Goal: Task Accomplishment & Management: Complete application form

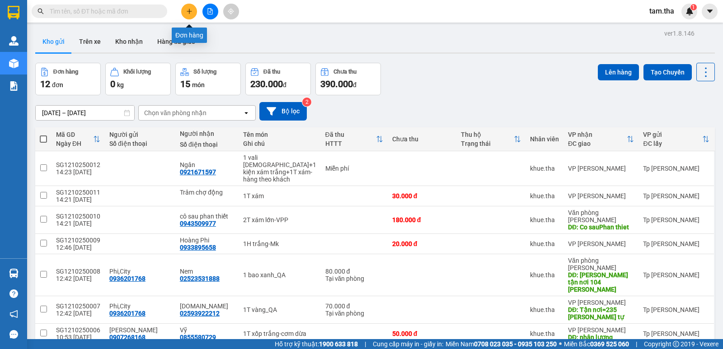
click at [189, 12] on icon "plus" at bounding box center [189, 11] width 6 height 6
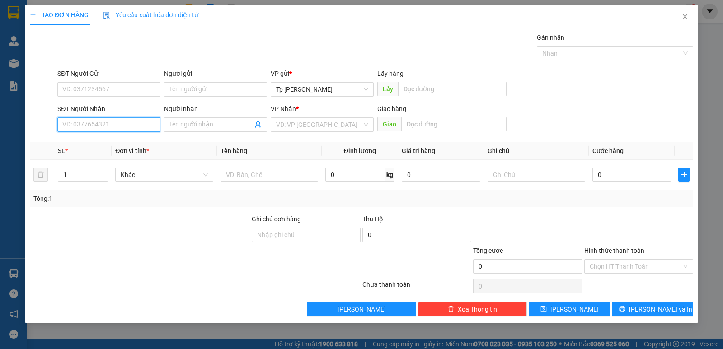
click at [124, 127] on input "SĐT Người Nhận" at bounding box center [108, 125] width 103 height 14
click at [116, 139] on div "0933895658 - Hoàng Phi" at bounding box center [109, 143] width 92 height 10
type input "0933895658"
type input "Hoàng Phi"
type input "0933895658"
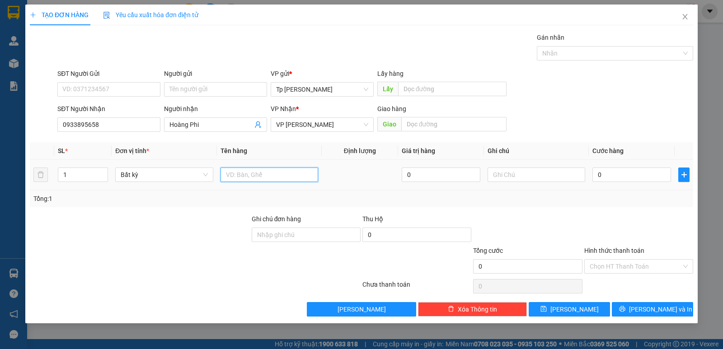
drag, startPoint x: 242, startPoint y: 169, endPoint x: 232, endPoint y: 166, distance: 10.0
click at [233, 166] on div at bounding box center [270, 175] width 98 height 18
type input "1H trăng s _ MK"
click at [613, 176] on input "0" at bounding box center [632, 175] width 79 height 14
type input "2"
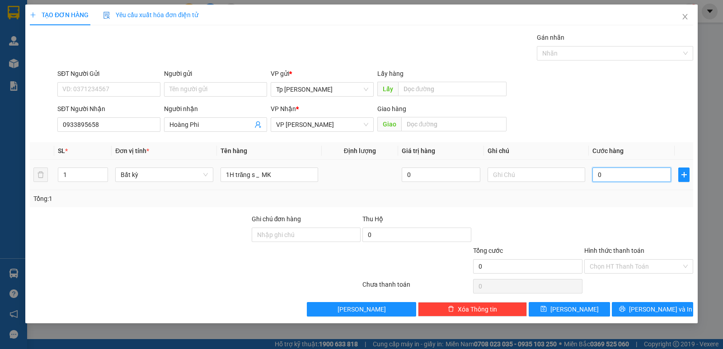
type input "2"
type input "20"
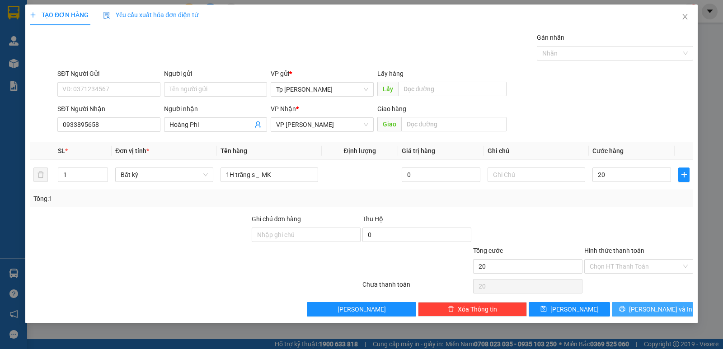
type input "20.000"
click at [646, 306] on span "Lưu và In" at bounding box center [660, 310] width 63 height 10
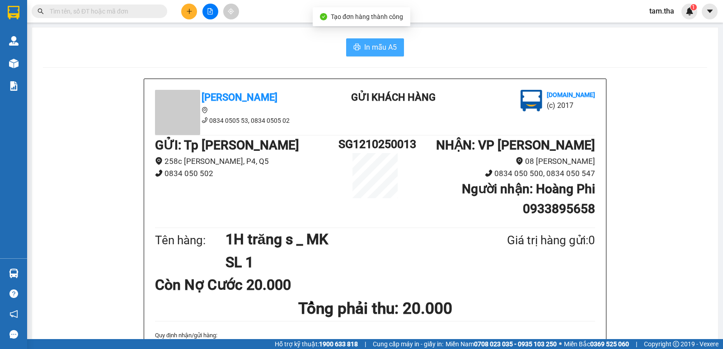
click at [387, 51] on span "In mẫu A5" at bounding box center [380, 47] width 33 height 11
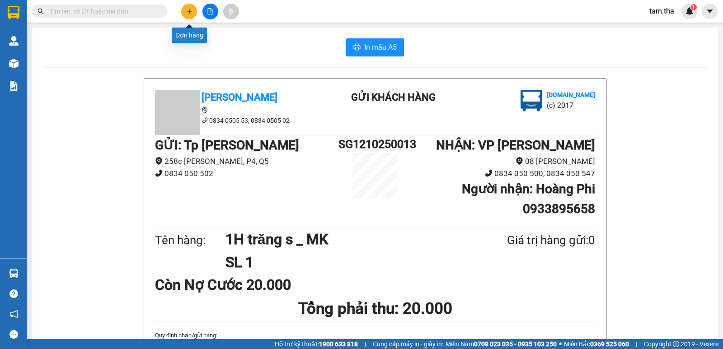
click at [195, 10] on button at bounding box center [189, 12] width 16 height 16
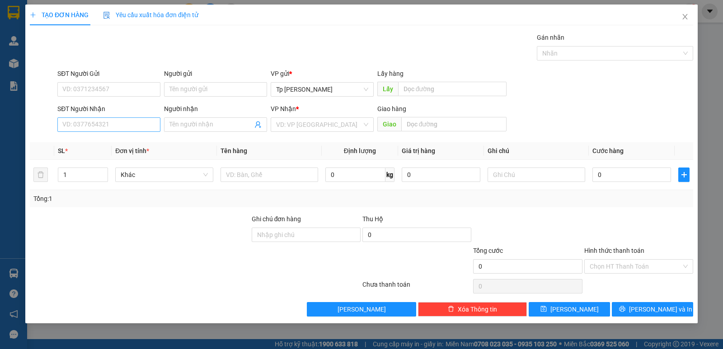
drag, startPoint x: 97, startPoint y: 109, endPoint x: 101, endPoint y: 124, distance: 15.2
click at [97, 110] on div "SĐT Người Nhận" at bounding box center [108, 109] width 103 height 10
click at [97, 118] on input "SĐT Người Nhận" at bounding box center [108, 125] width 103 height 14
click at [101, 124] on input "SĐT Người Nhận" at bounding box center [108, 125] width 103 height 14
type input "0784477015"
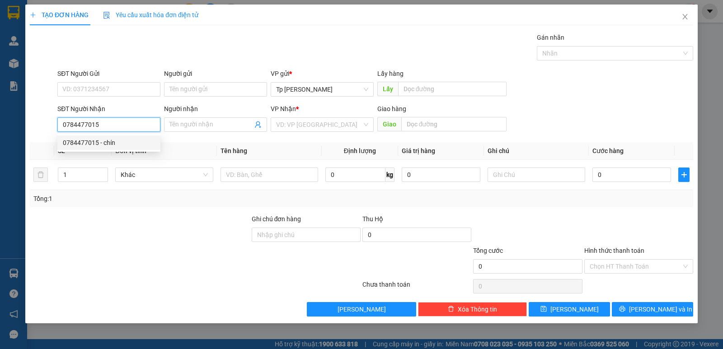
click at [120, 140] on div "0784477015 - chín" at bounding box center [109, 143] width 92 height 10
type input "chín"
type input "0784477015"
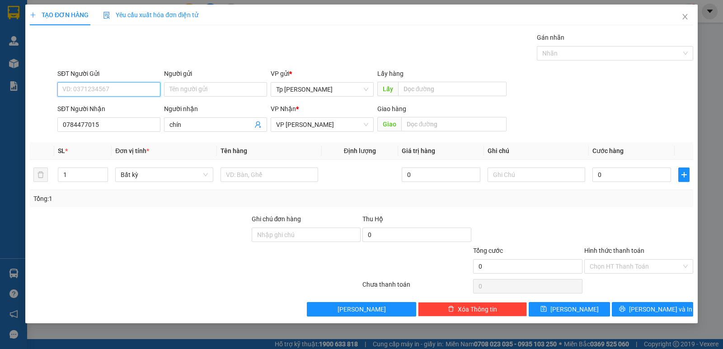
click at [125, 83] on input "SĐT Người Gửi" at bounding box center [108, 89] width 103 height 14
click at [124, 117] on div "0984972634 - Huy" at bounding box center [114, 122] width 102 height 10
type input "0984972634"
type input "Huy"
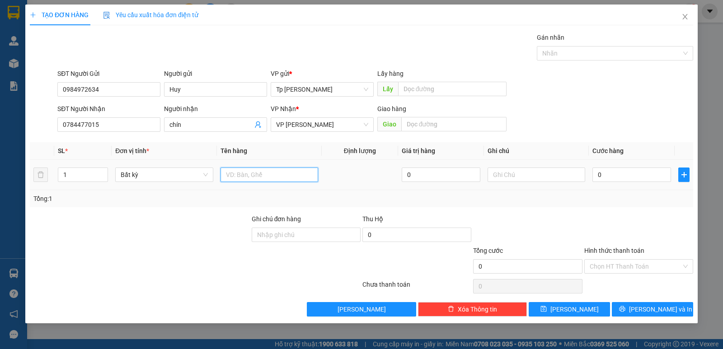
click at [279, 181] on input "text" at bounding box center [270, 175] width 98 height 14
type input "2T xám _"
type input "2"
click at [106, 168] on span "Increase Value" at bounding box center [103, 172] width 10 height 8
click at [270, 179] on input "2T xám _" at bounding box center [270, 175] width 98 height 14
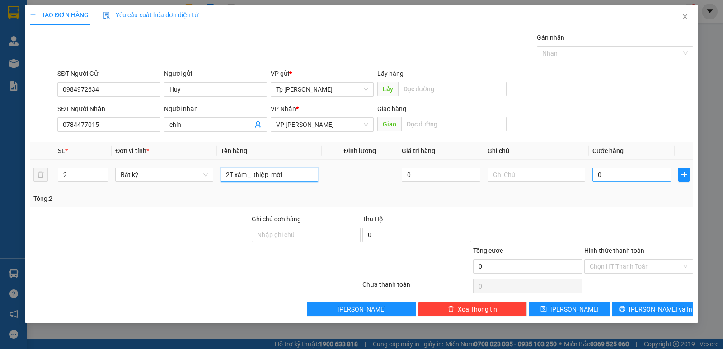
type input "2T xám _ thiệp mời"
click at [601, 181] on input "0" at bounding box center [632, 175] width 79 height 14
type input "6"
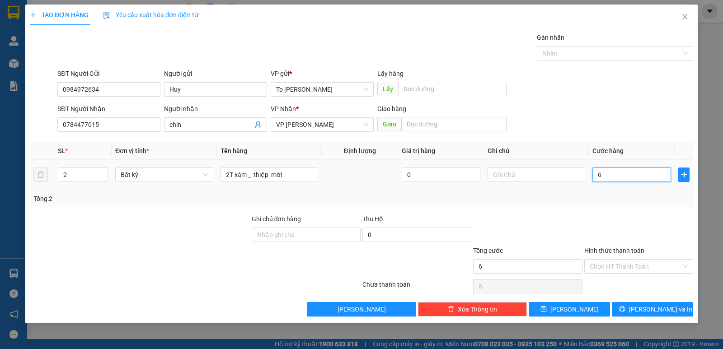
type input "60"
type input "60.000"
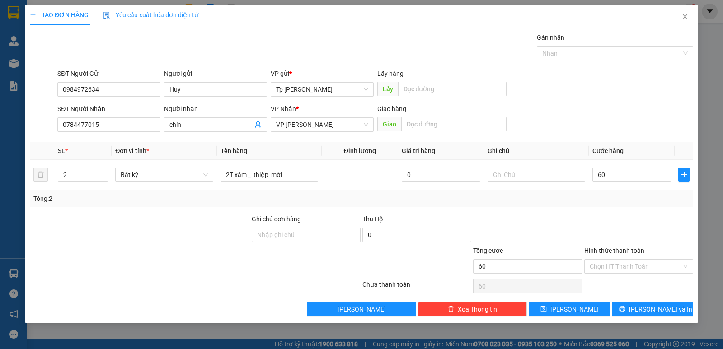
type input "60.000"
click at [659, 192] on div "Tổng: 2" at bounding box center [362, 198] width 664 height 17
click at [505, 173] on input "text" at bounding box center [537, 175] width 98 height 14
type input "CK VCB"
click at [612, 264] on input "Hình thức thanh toán" at bounding box center [636, 267] width 92 height 14
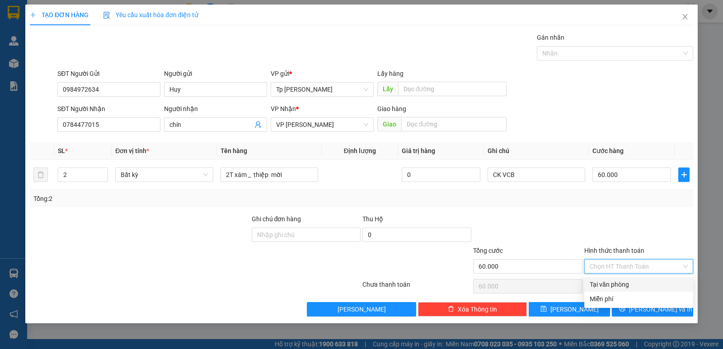
click at [621, 282] on div "Tại văn phòng" at bounding box center [639, 285] width 98 height 10
type input "0"
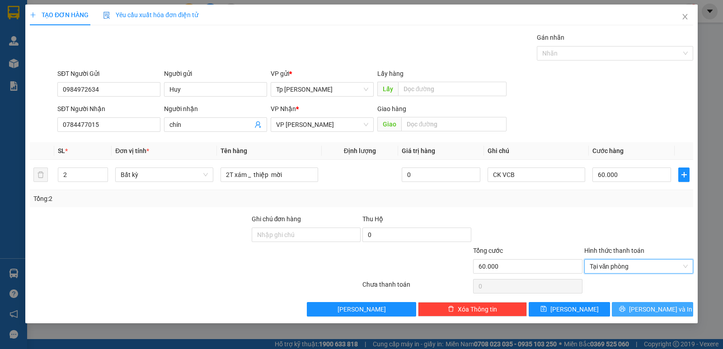
click at [633, 311] on button "Lưu và In" at bounding box center [652, 309] width 81 height 14
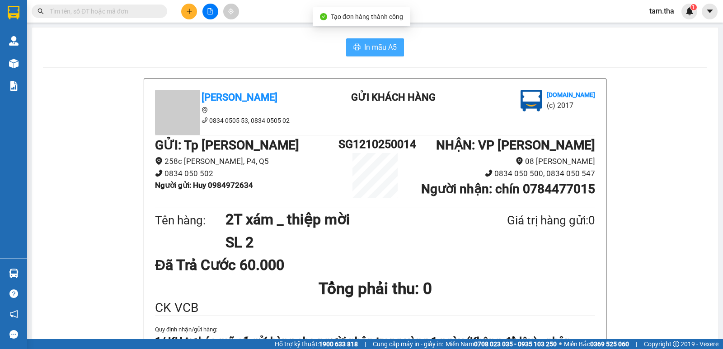
click at [384, 47] on span "In mẫu A5" at bounding box center [380, 47] width 33 height 11
